Goal: Find specific page/section: Find specific page/section

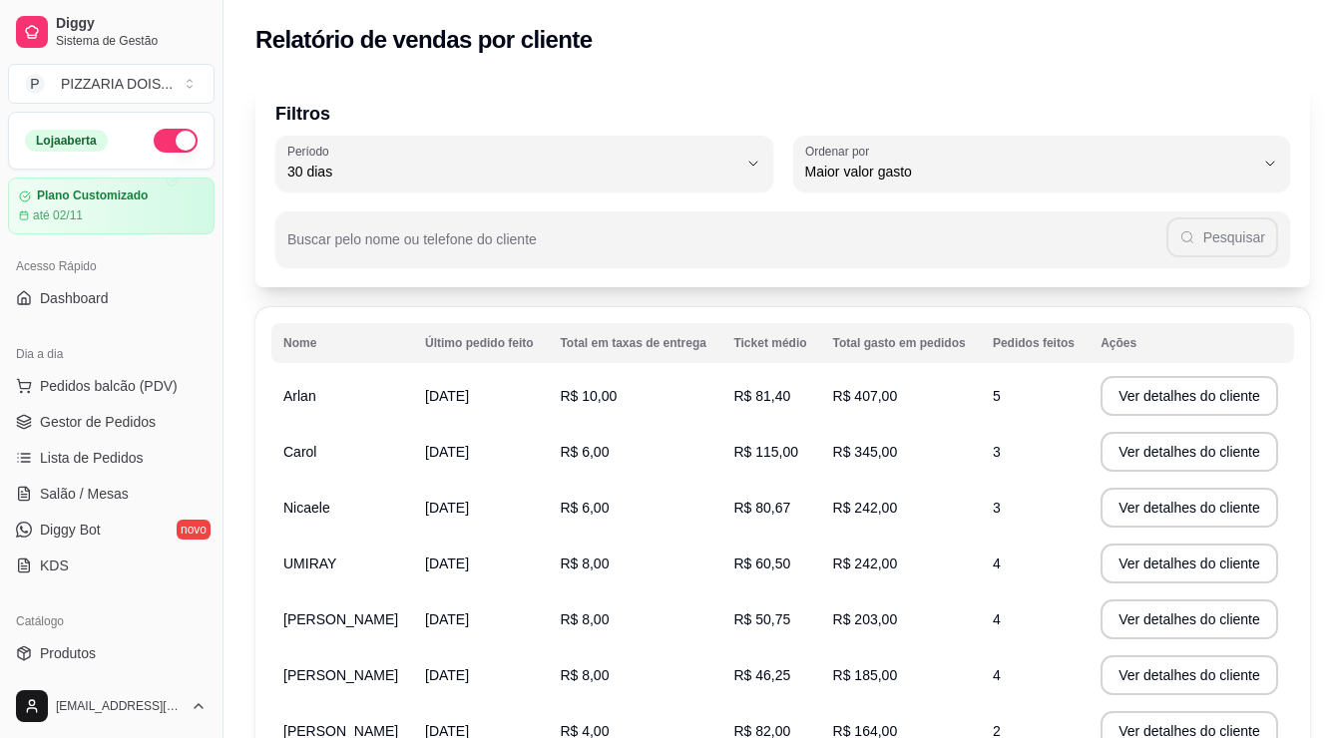
select select "30"
select select "HIGHEST_TOTAL_SPENT_WITH_ORDERS"
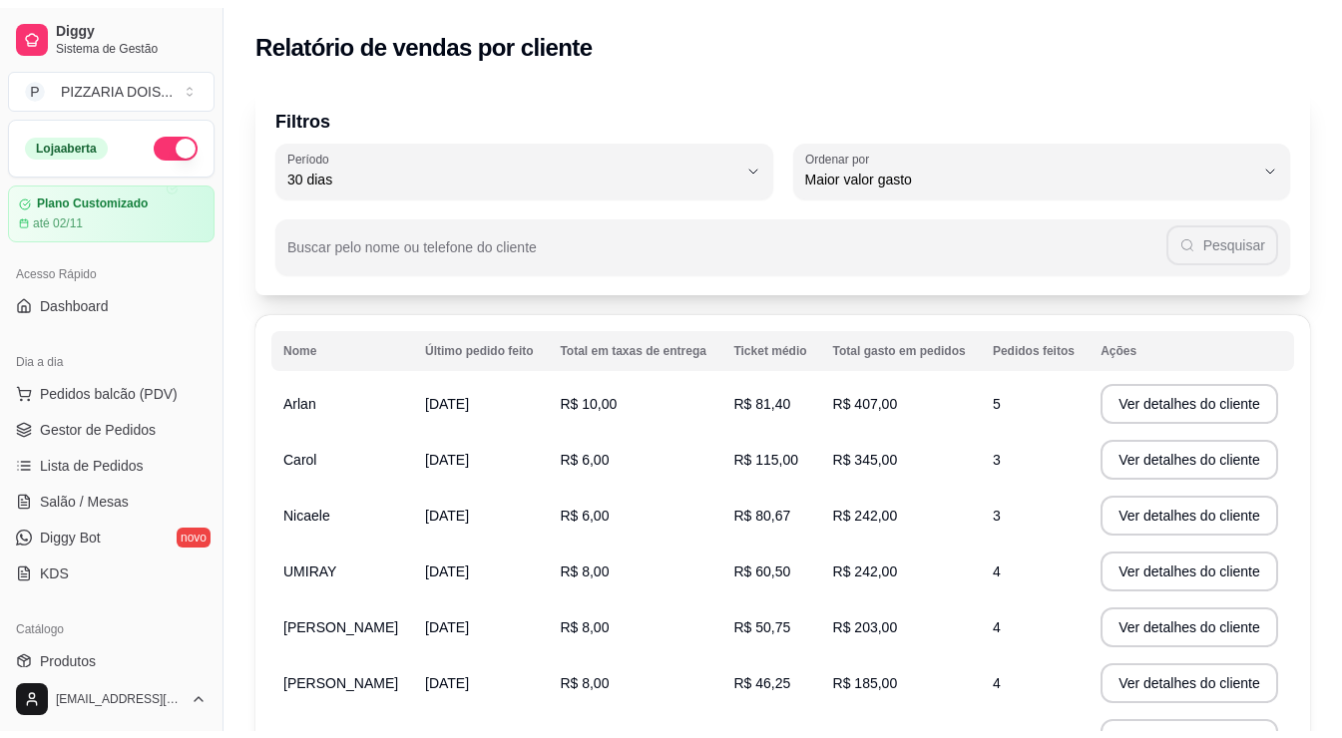
scroll to position [399, 0]
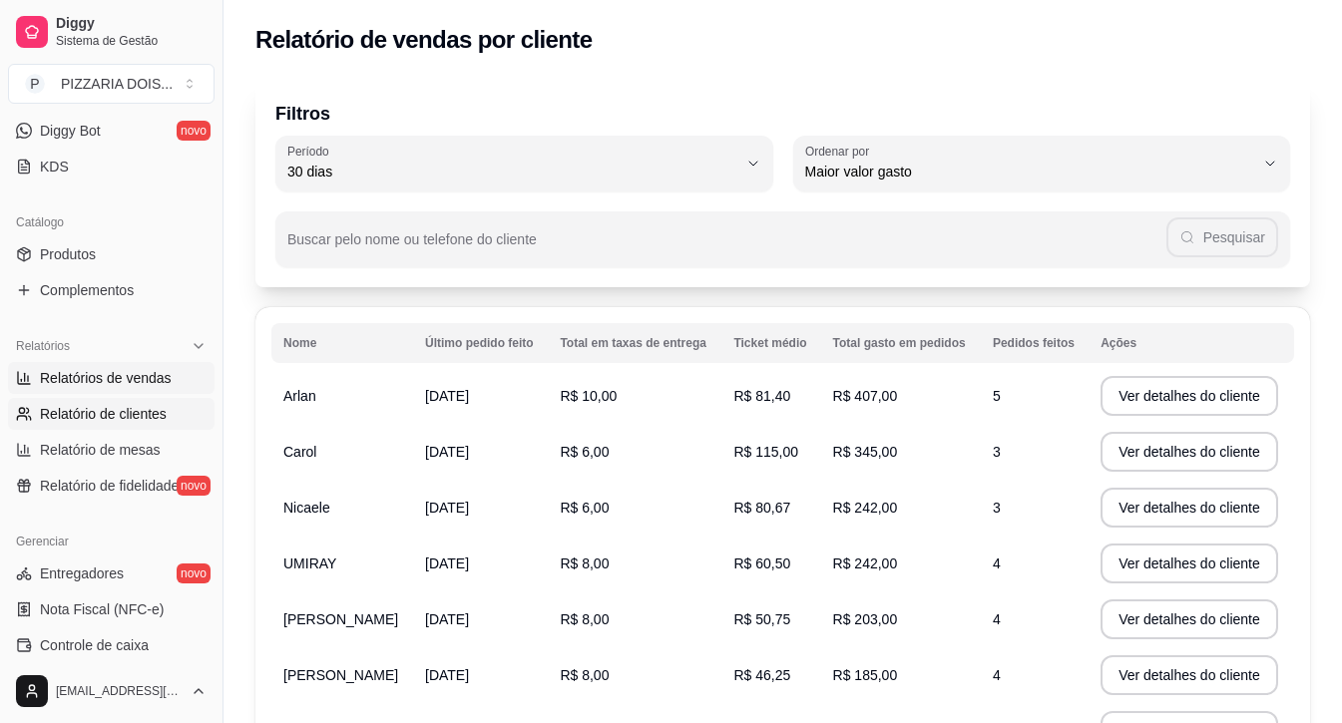
click at [148, 388] on span "Relatórios de vendas" at bounding box center [106, 378] width 132 height 20
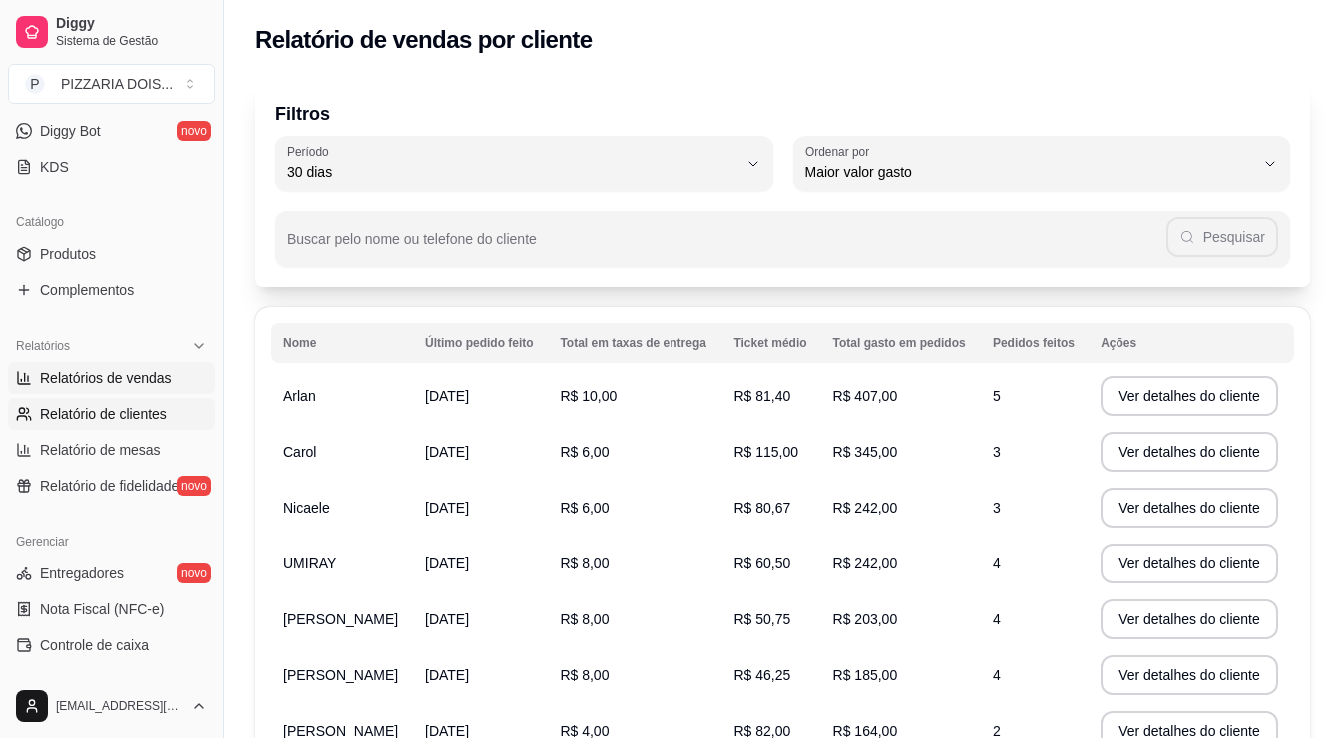
select select "ALL"
select select "0"
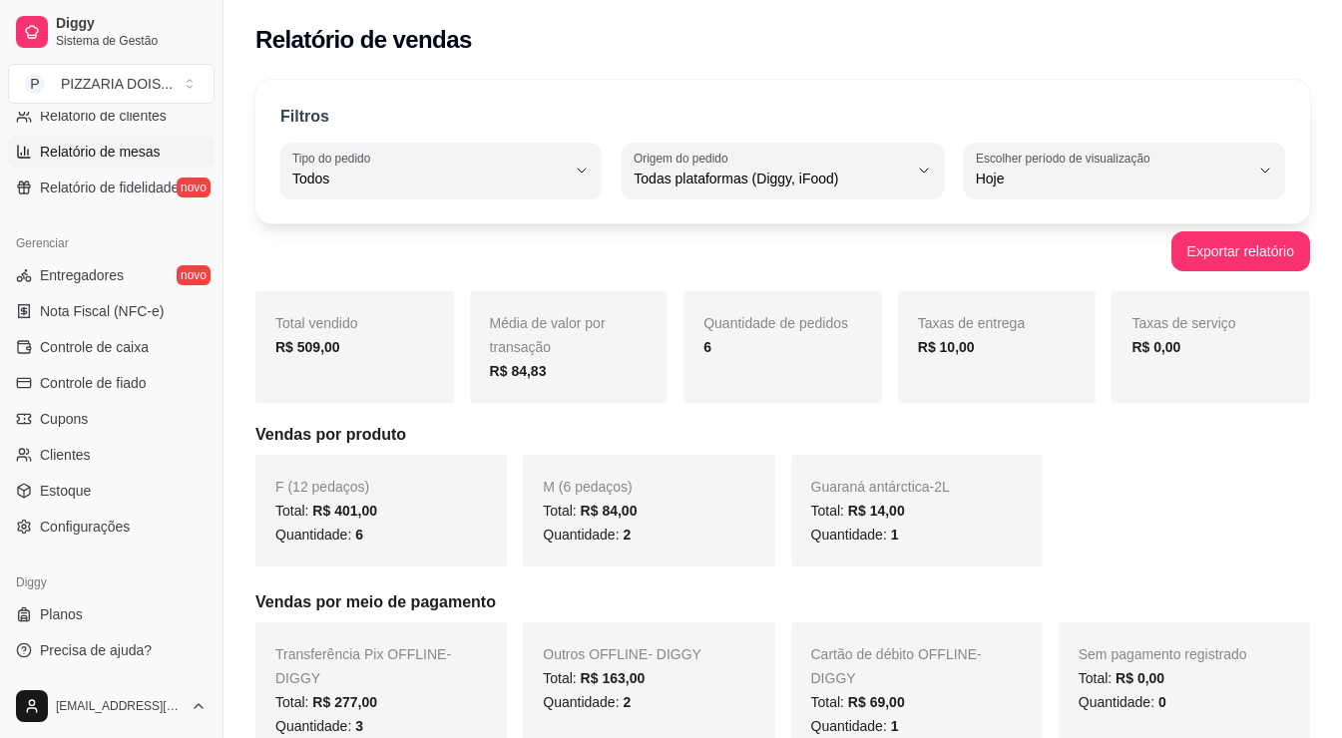
scroll to position [499, 0]
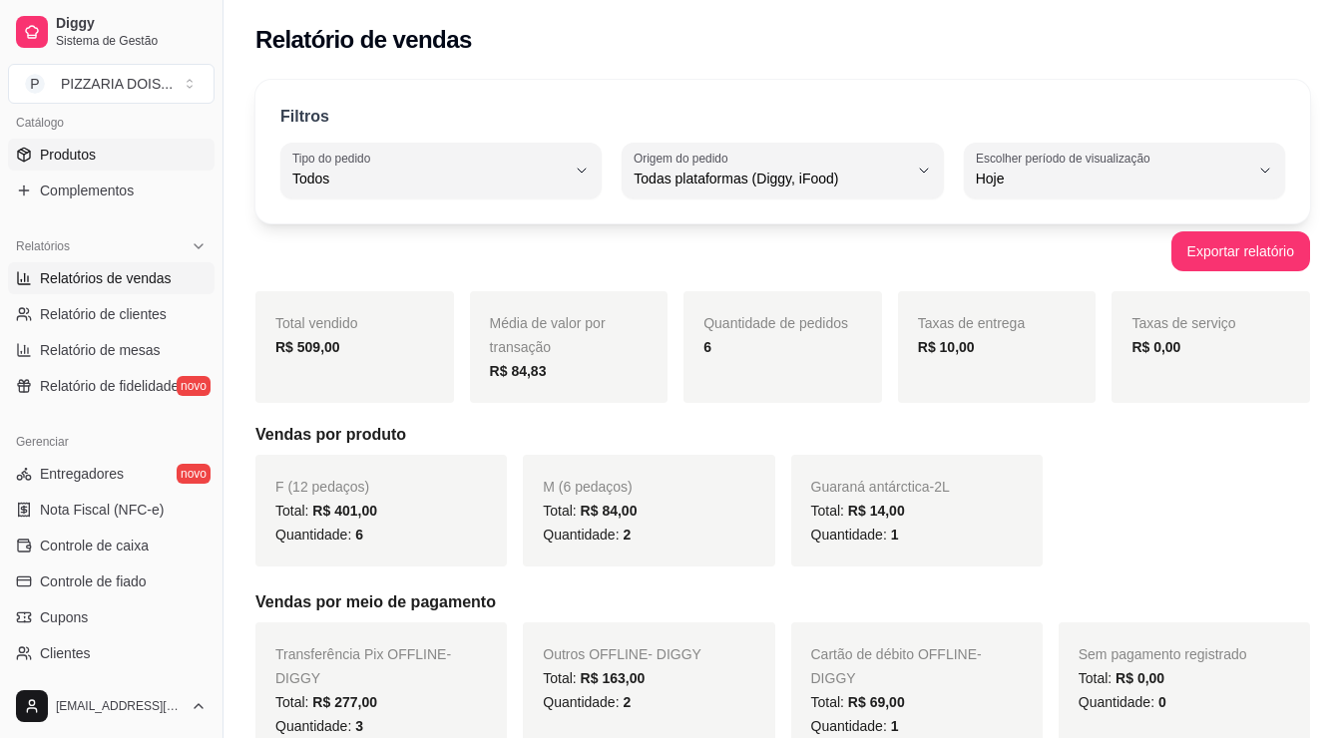
click at [134, 171] on link "Produtos" at bounding box center [111, 155] width 207 height 32
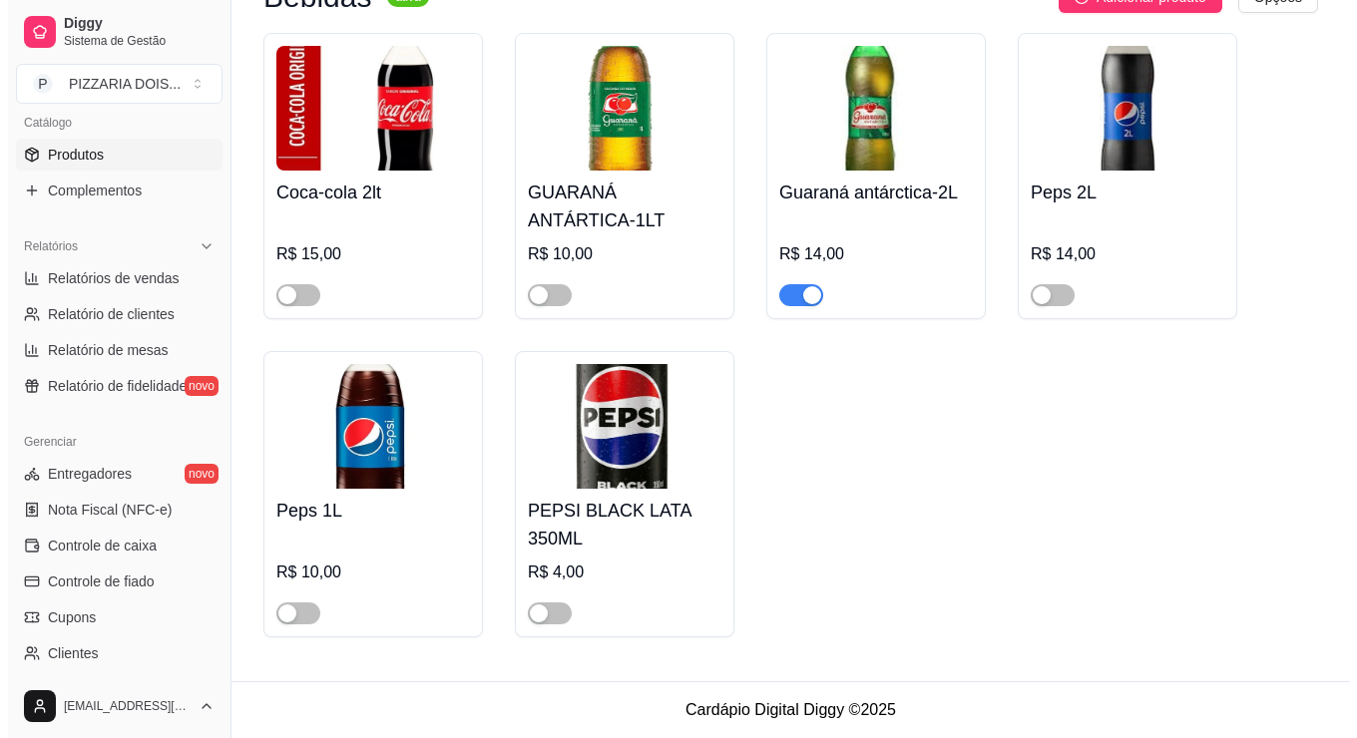
scroll to position [2993, 0]
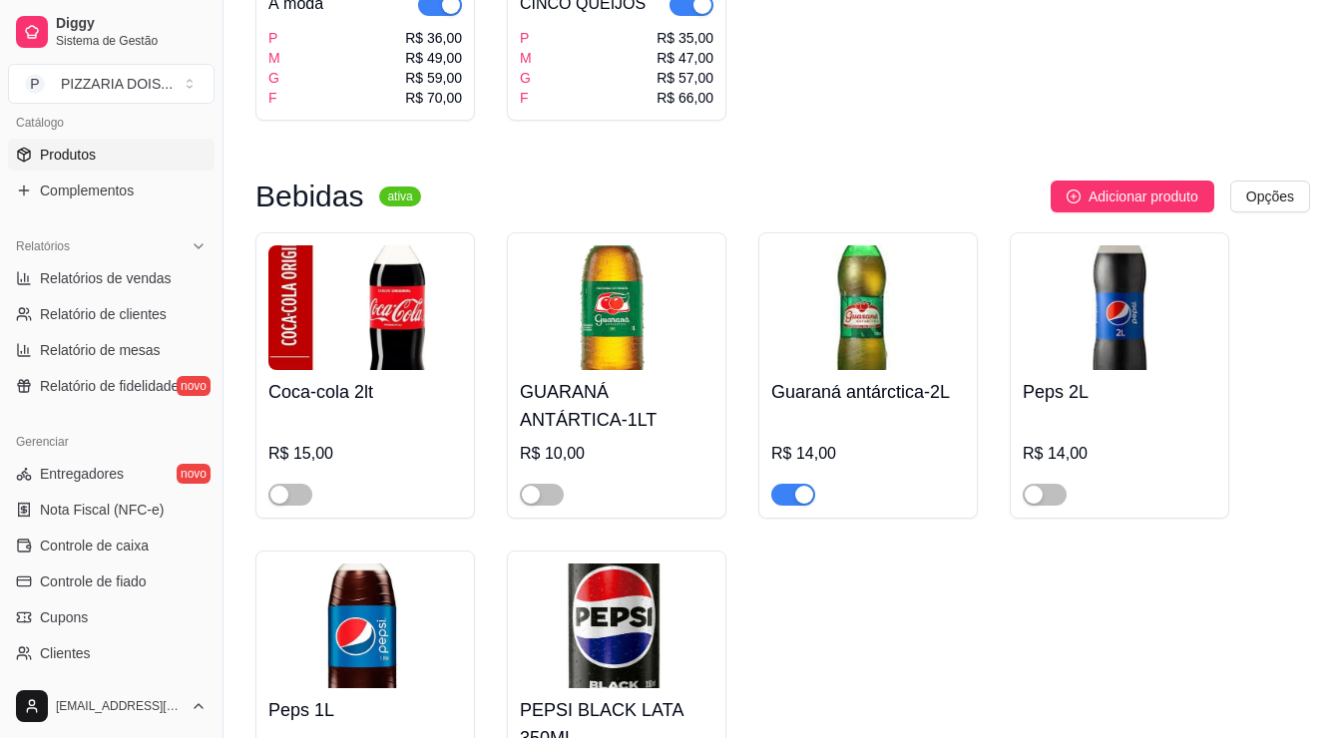
scroll to position [2195, 0]
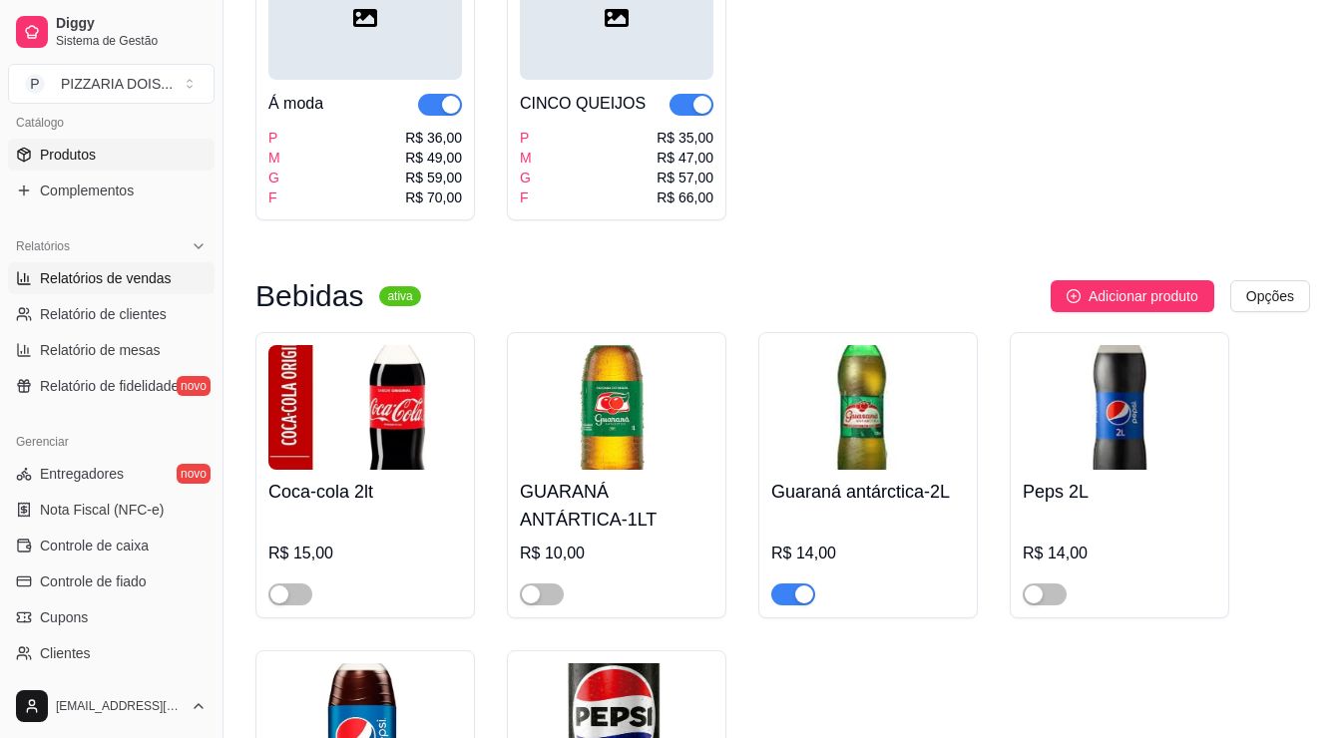
click at [154, 288] on span "Relatórios de vendas" at bounding box center [106, 278] width 132 height 20
select select "ALL"
select select "0"
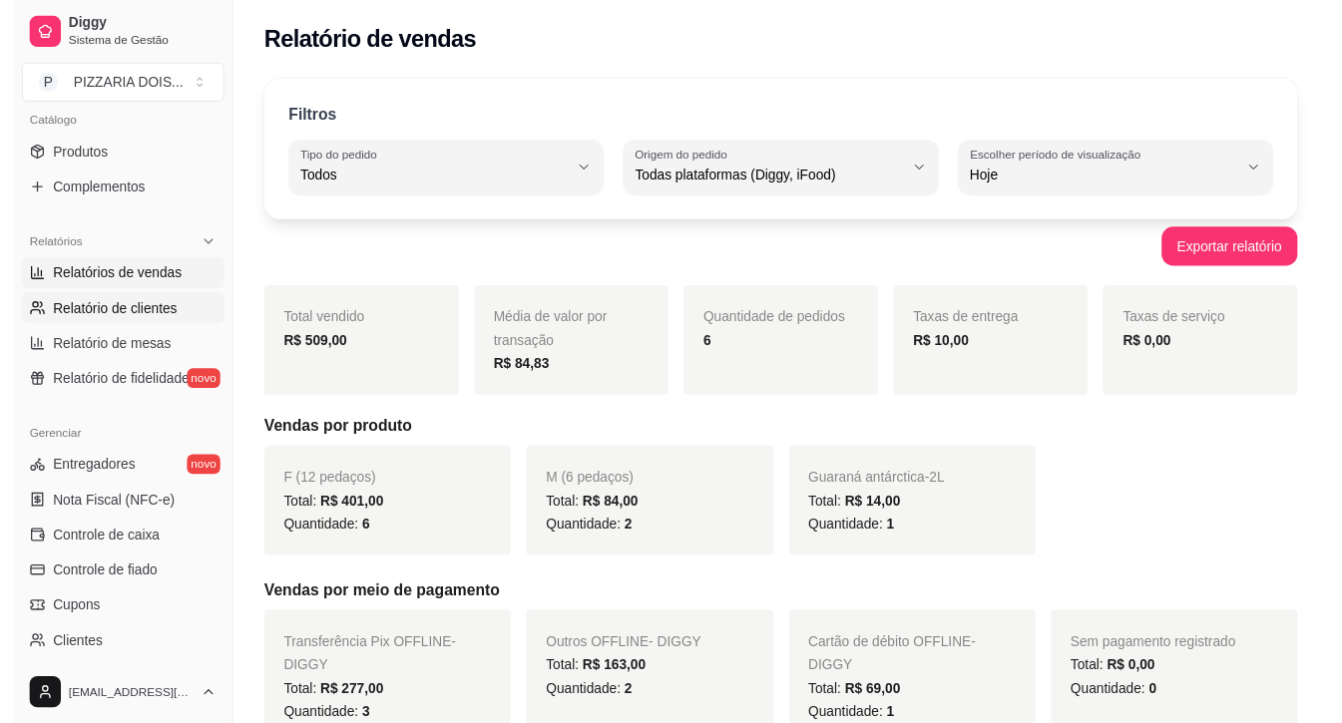
scroll to position [299, 0]
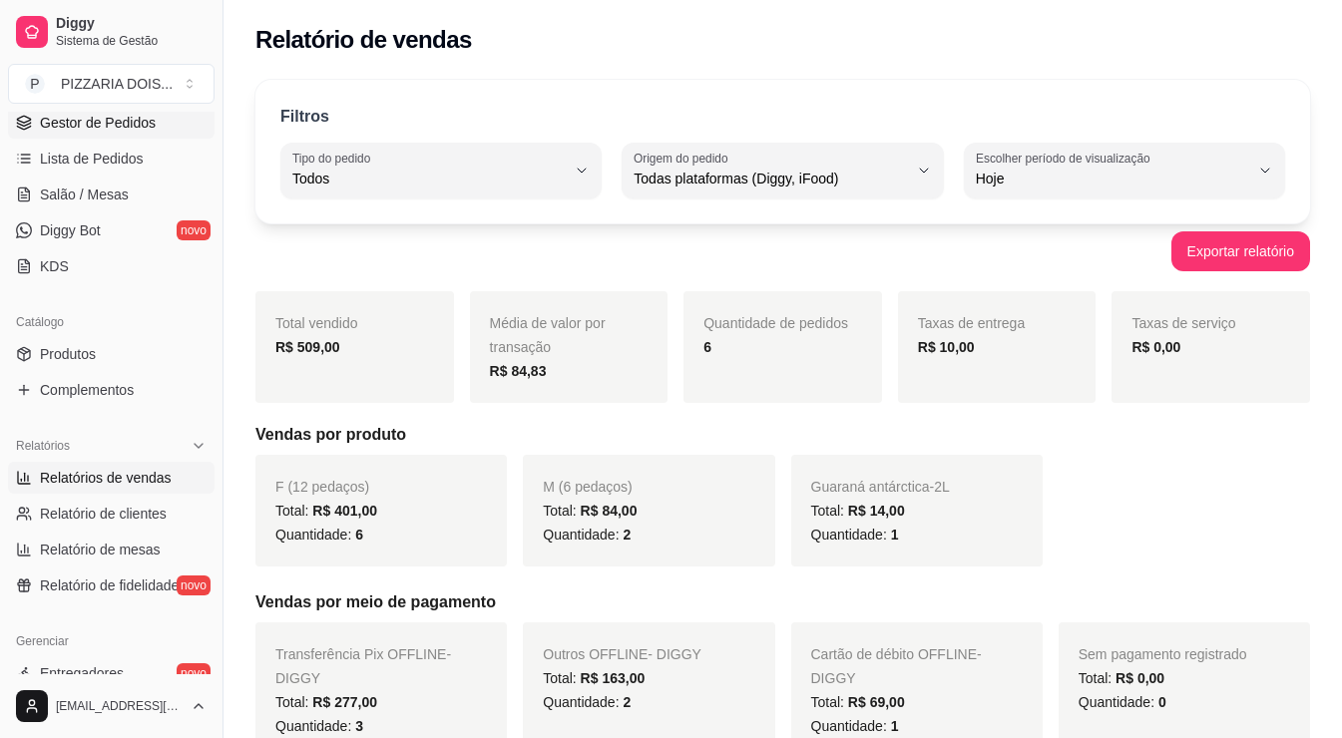
click at [153, 139] on link "Gestor de Pedidos" at bounding box center [111, 123] width 207 height 32
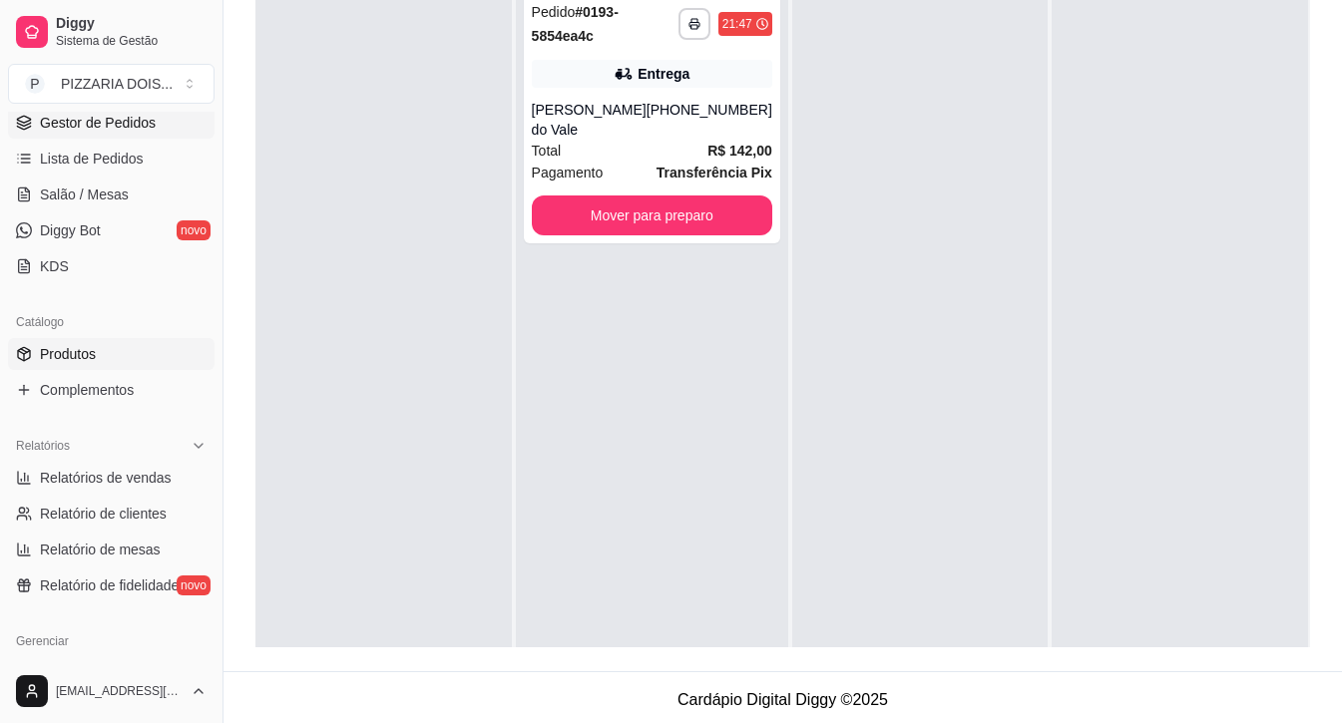
scroll to position [399, 0]
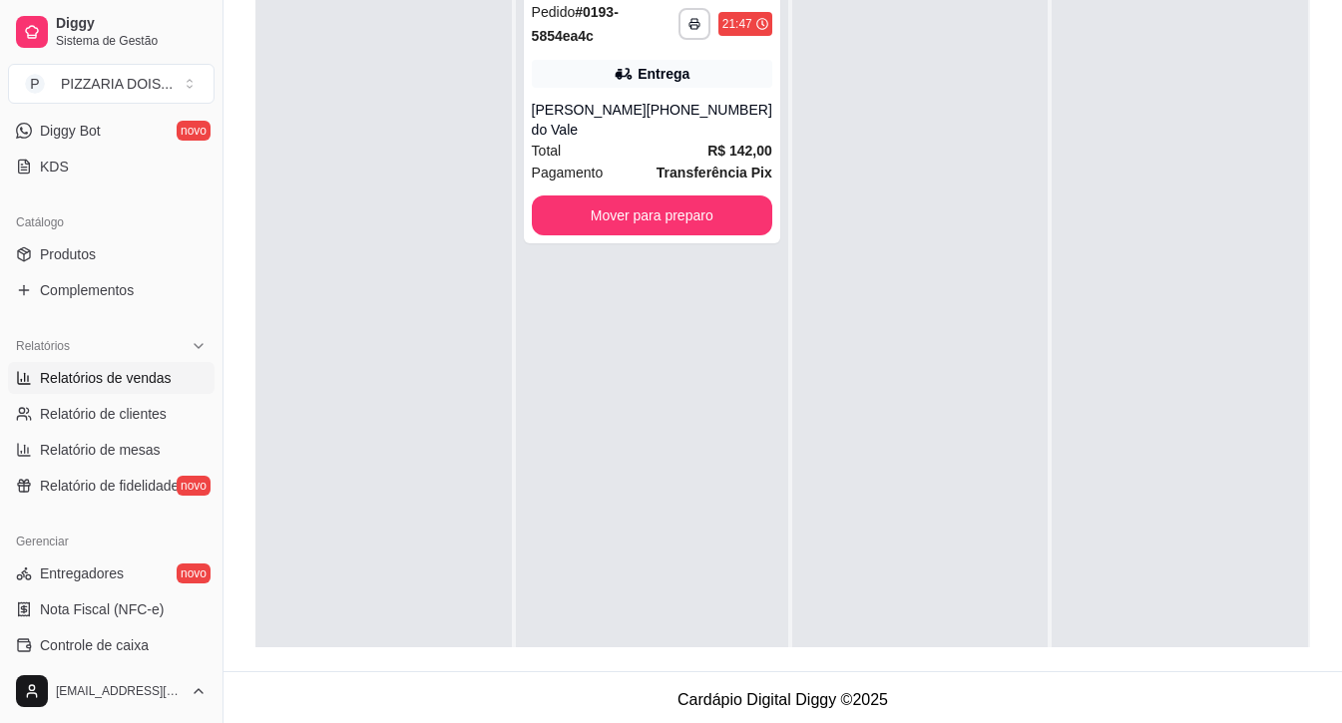
click at [136, 388] on span "Relatórios de vendas" at bounding box center [106, 378] width 132 height 20
select select "ALL"
select select "0"
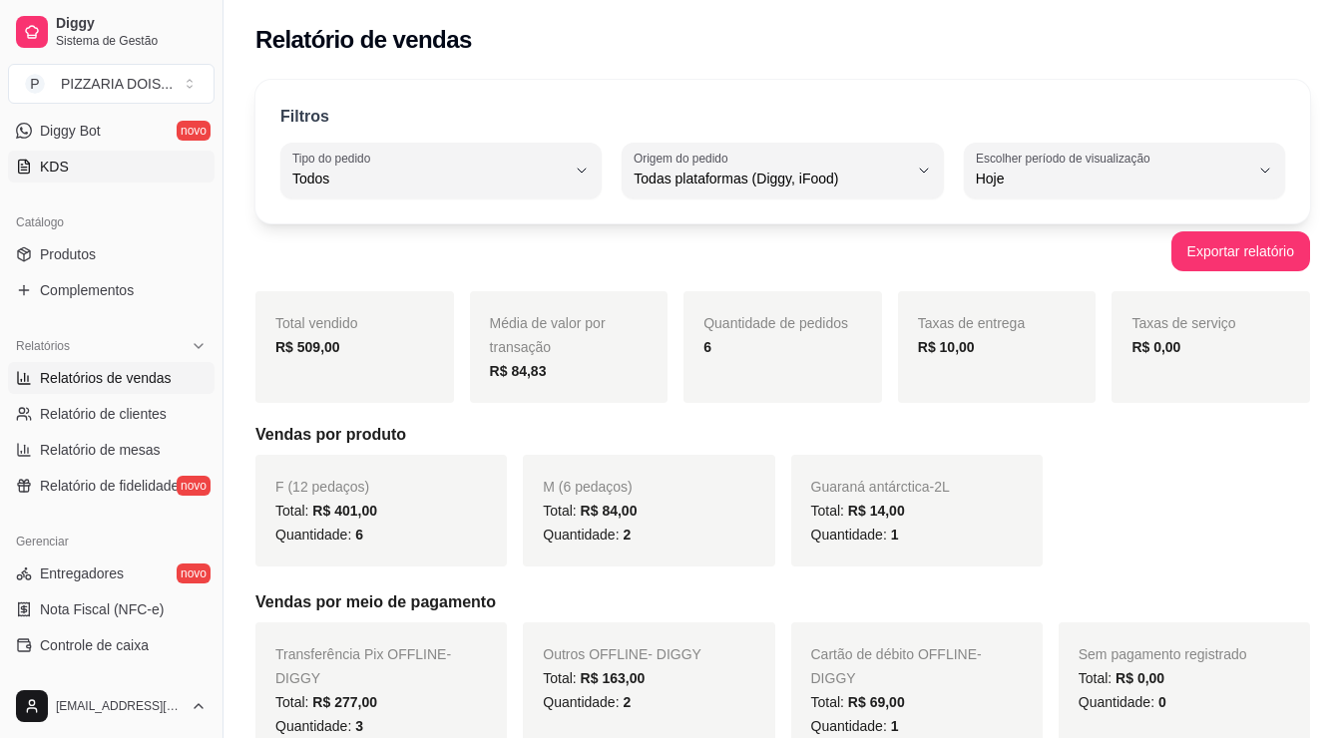
scroll to position [499, 0]
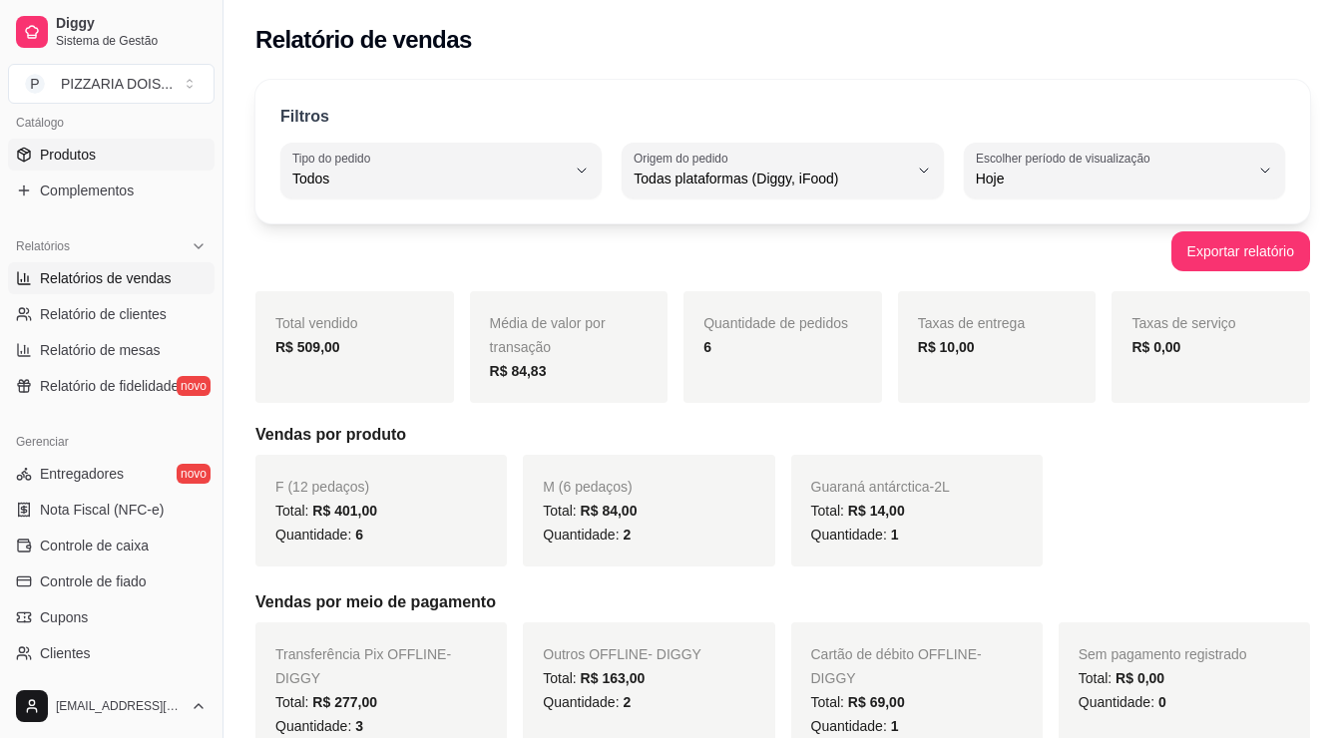
click at [111, 171] on link "Produtos" at bounding box center [111, 155] width 207 height 32
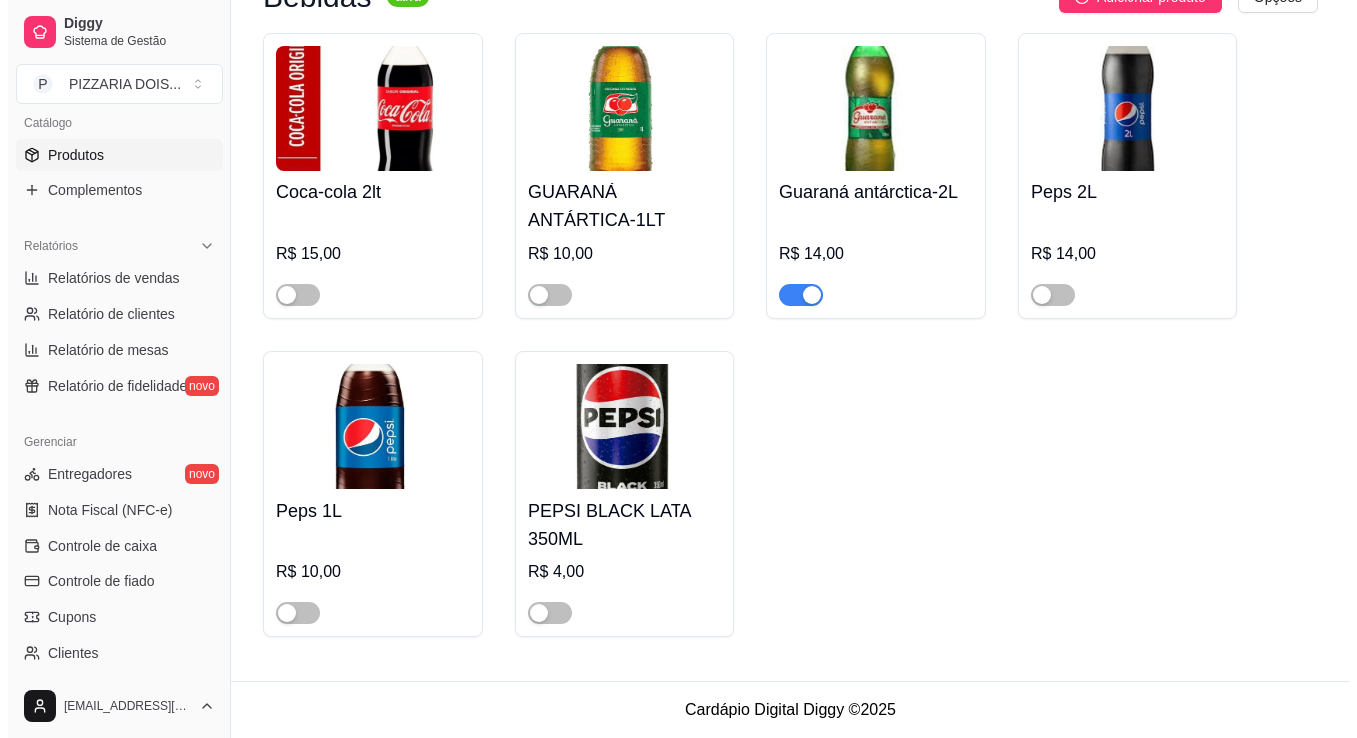
scroll to position [2494, 0]
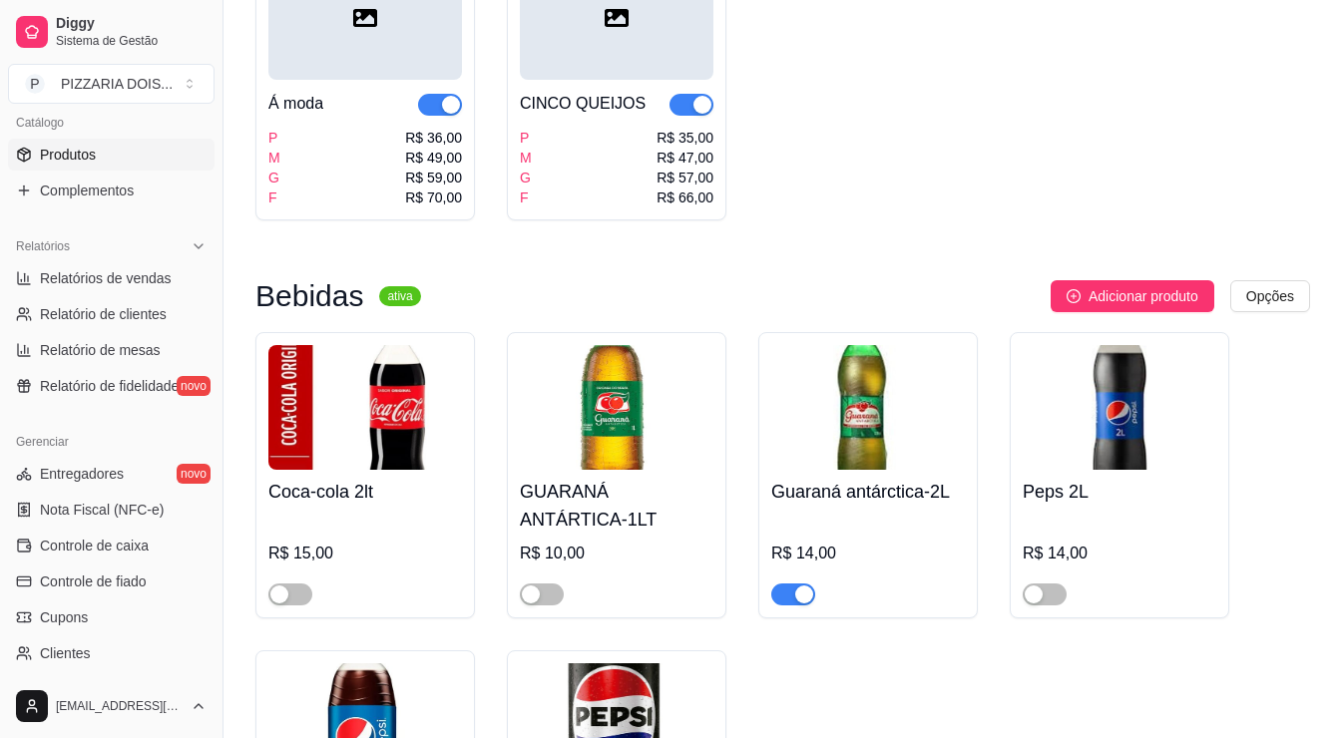
scroll to position [2295, 0]
